Goal: Information Seeking & Learning: Find specific fact

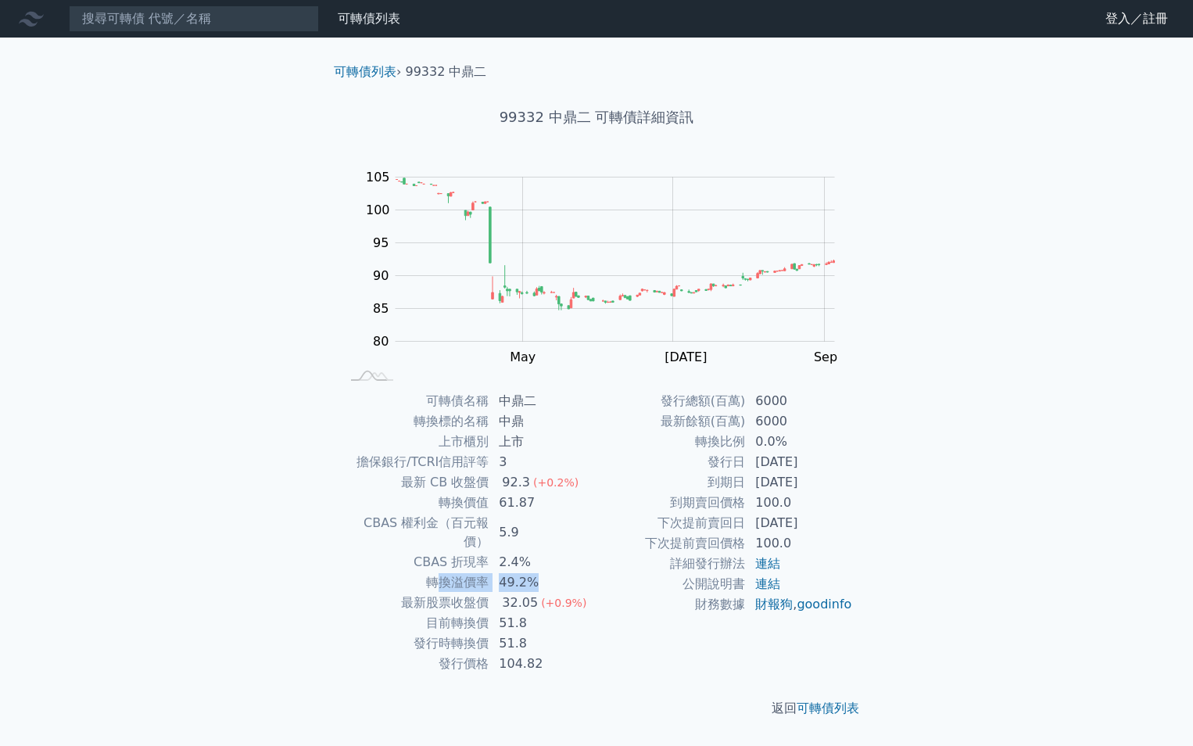
drag, startPoint x: 543, startPoint y: 564, endPoint x: 443, endPoint y: 568, distance: 99.4
click at [443, 572] on tr "轉換溢價率 49.2%" at bounding box center [468, 582] width 256 height 20
drag, startPoint x: 443, startPoint y: 568, endPoint x: 561, endPoint y: 563, distance: 118.1
click at [561, 572] on td "49.2%" at bounding box center [542, 582] width 107 height 20
click at [613, 582] on td "公開說明書" at bounding box center [670, 584] width 149 height 20
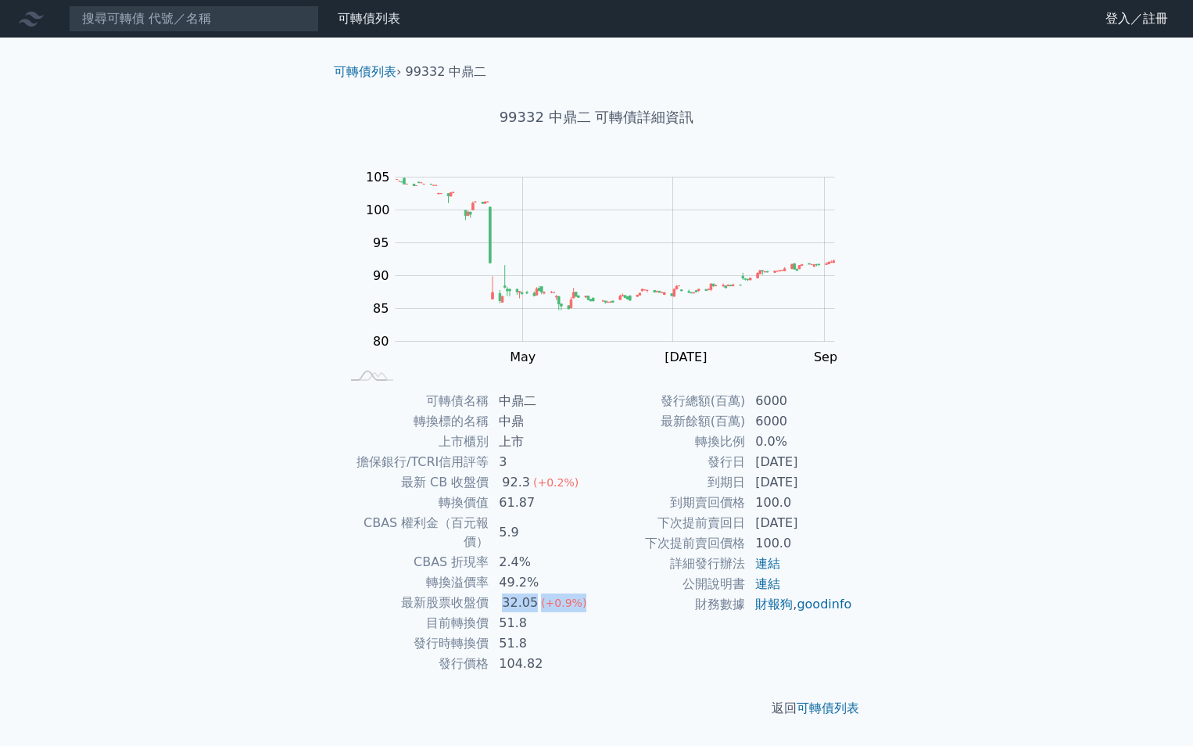
drag, startPoint x: 596, startPoint y: 586, endPoint x: 499, endPoint y: 587, distance: 96.9
click at [499, 593] on td "32.05 (+0.9%)" at bounding box center [542, 603] width 107 height 20
drag, startPoint x: 499, startPoint y: 587, endPoint x: 622, endPoint y: 620, distance: 127.8
click at [635, 614] on td "財務數據" at bounding box center [670, 604] width 149 height 20
click at [585, 593] on td "32.05 (+0.9%)" at bounding box center [542, 603] width 107 height 20
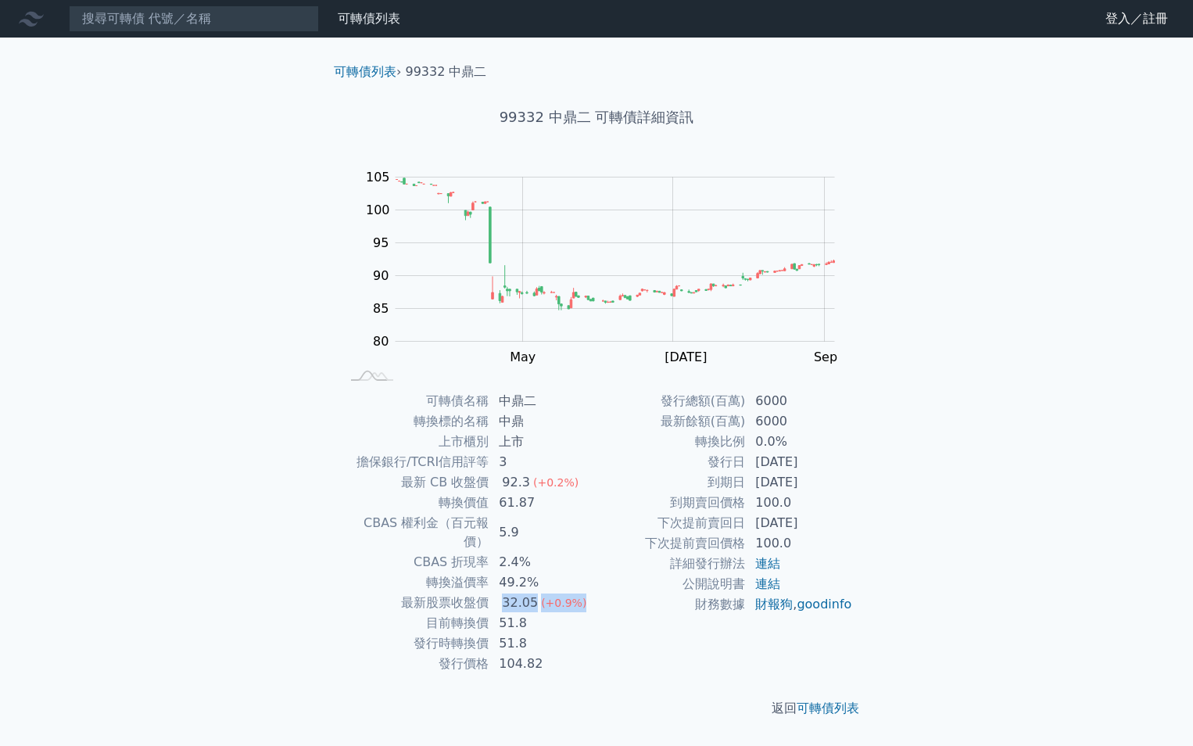
drag, startPoint x: 580, startPoint y: 589, endPoint x: 488, endPoint y: 591, distance: 92.3
click at [488, 593] on tr "最新股票收盤價 32.05 (+0.9%)" at bounding box center [468, 603] width 256 height 20
drag, startPoint x: 488, startPoint y: 591, endPoint x: 587, endPoint y: 614, distance: 102.0
click at [587, 633] on td "51.8" at bounding box center [542, 643] width 107 height 20
